Goal: Transaction & Acquisition: Purchase product/service

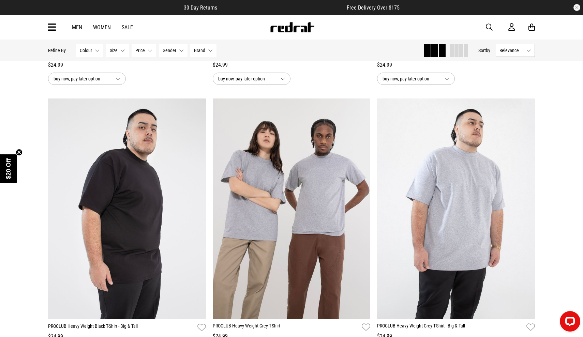
scroll to position [278, 0]
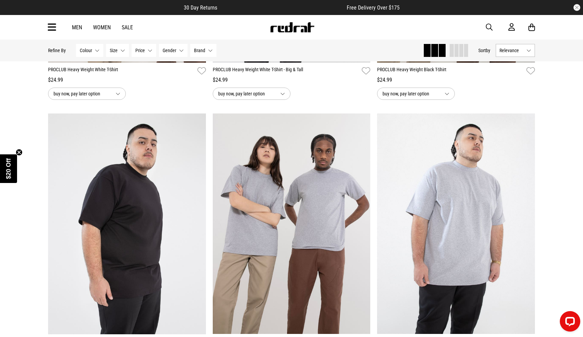
click at [47, 24] on div "Men Women Sale Sign in New Back Footwear Back Mens Back Womens Back Youth & Kid…" at bounding box center [291, 27] width 497 height 25
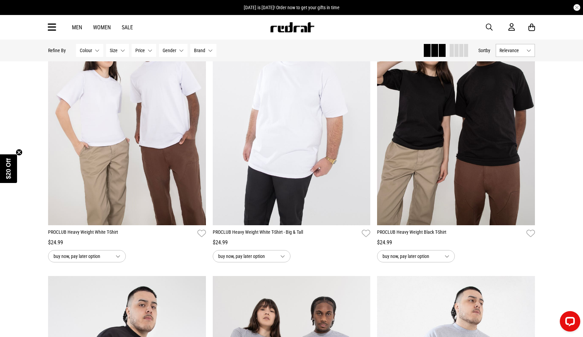
scroll to position [103, 0]
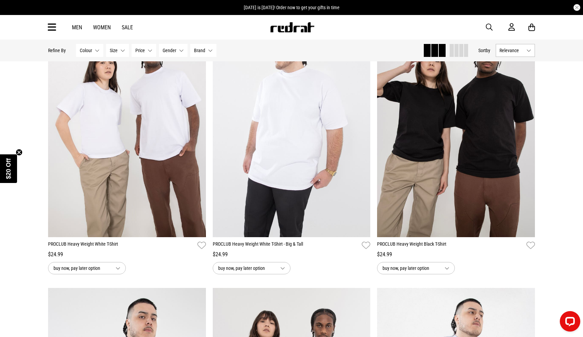
click at [60, 30] on div "Men Women Sale Sign in New Back Footwear Back Mens Back Womens Back Youth & Kid…" at bounding box center [291, 27] width 497 height 25
click at [56, 28] on icon at bounding box center [52, 27] width 9 height 11
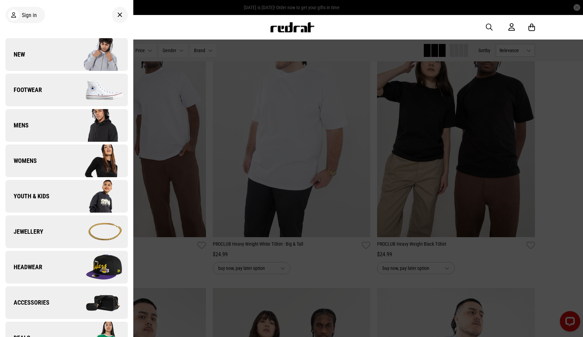
click at [77, 130] on img at bounding box center [96, 125] width 61 height 34
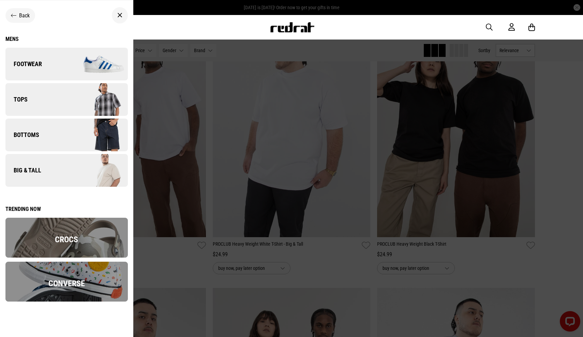
click at [73, 105] on div "Close dialog UNLOCK $20 OFF WHEN YOU JOIN THE CREW Sign up to receive email & S…" at bounding box center [291, 168] width 583 height 337
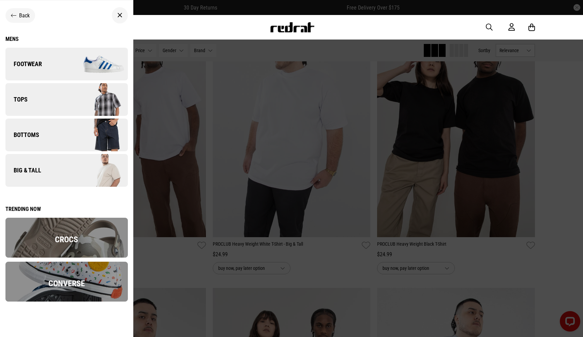
click at [30, 101] on link "Tops" at bounding box center [66, 99] width 122 height 33
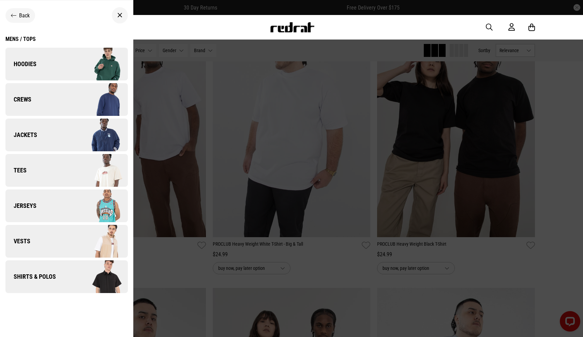
click at [36, 178] on link "Tees" at bounding box center [66, 170] width 122 height 33
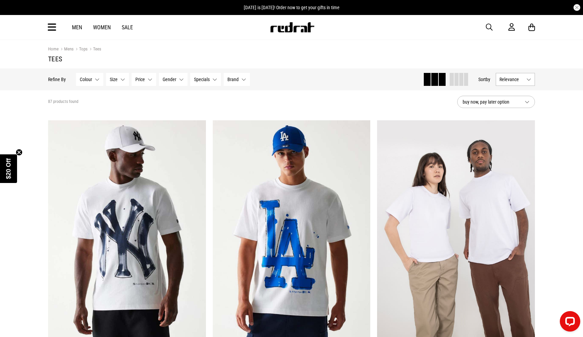
click at [231, 84] on button "Brand None selected" at bounding box center [236, 79] width 26 height 13
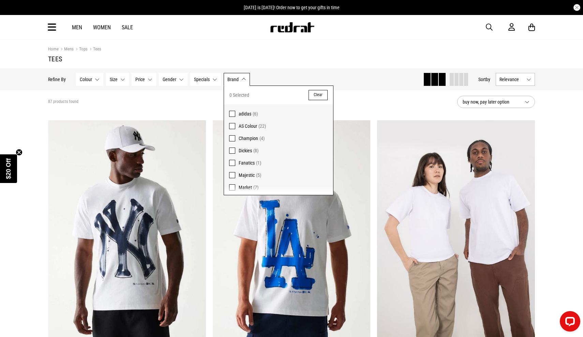
click at [235, 125] on label "AS Colour (22)" at bounding box center [278, 126] width 109 height 12
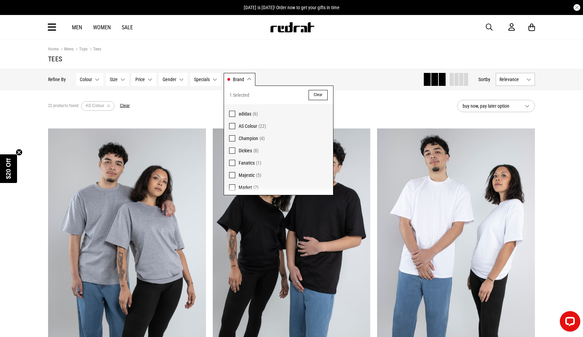
click at [361, 115] on div "22 products found Active Filters AS Colour Clear" at bounding box center [249, 106] width 403 height 20
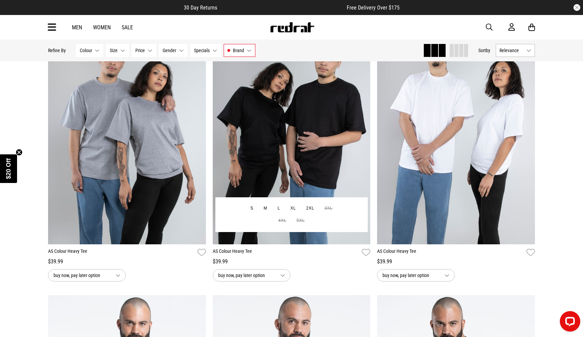
scroll to position [106, 0]
